Goal: Task Accomplishment & Management: Complete application form

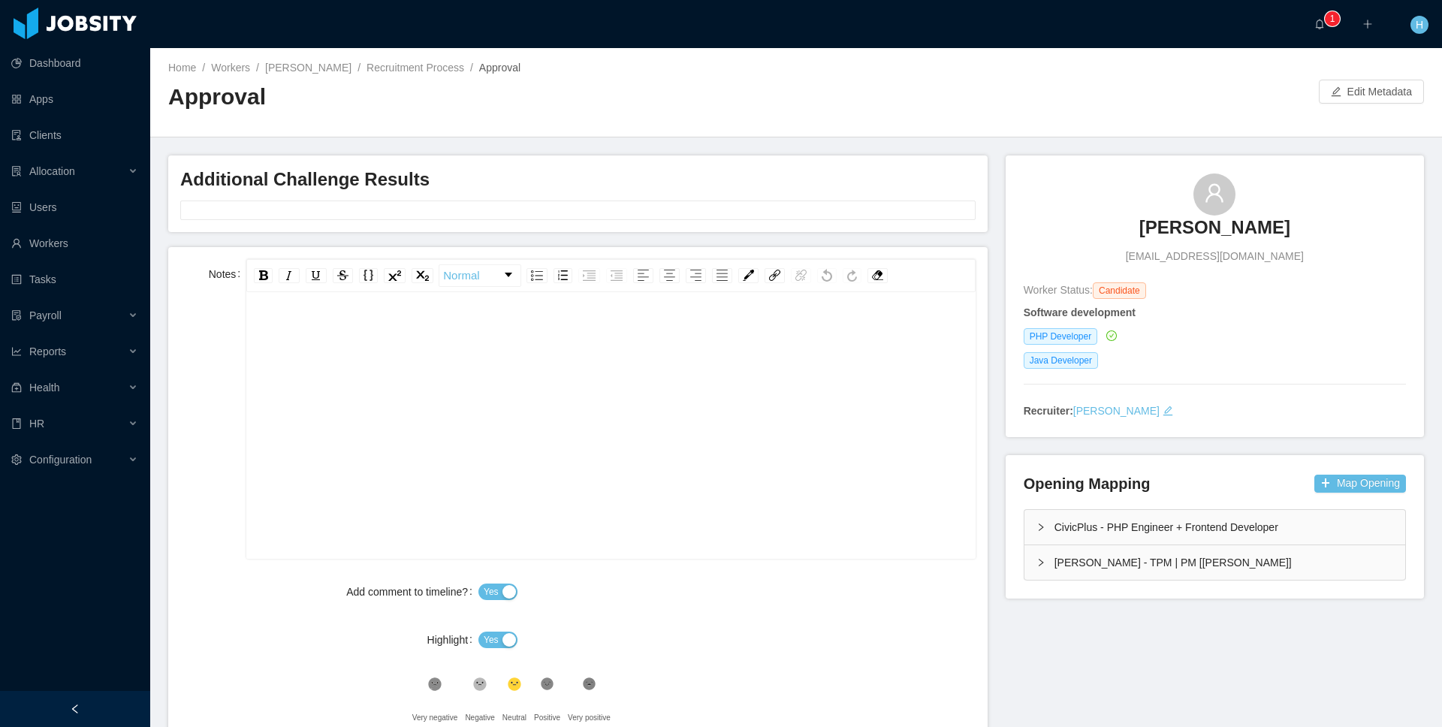
click at [939, 146] on main "Home / Workers / Cristian Ortega / Recruitment Process / Approval / Approval Ed…" at bounding box center [795, 387] width 1291 height 679
